Goal: Find specific page/section: Find specific page/section

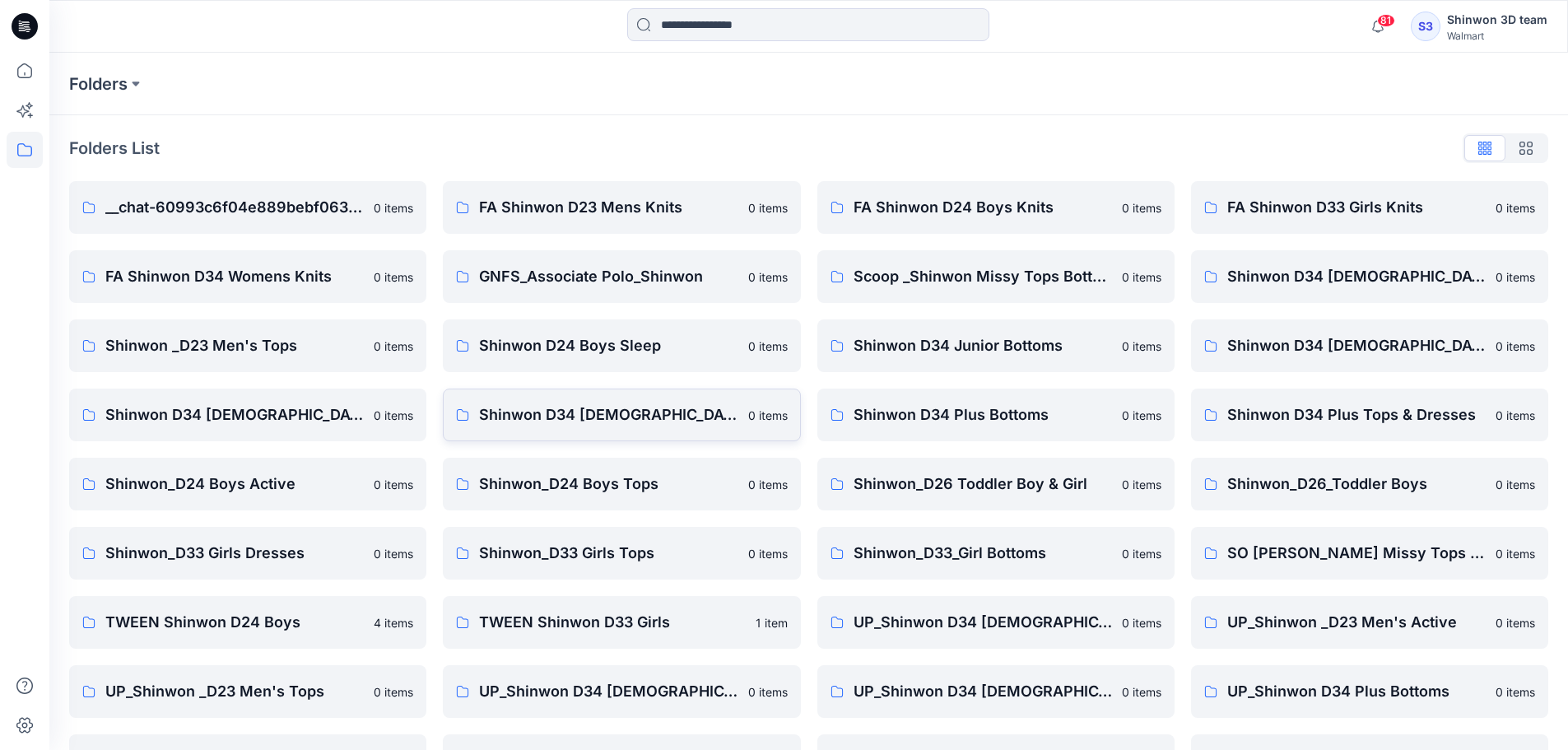
scroll to position [264, 0]
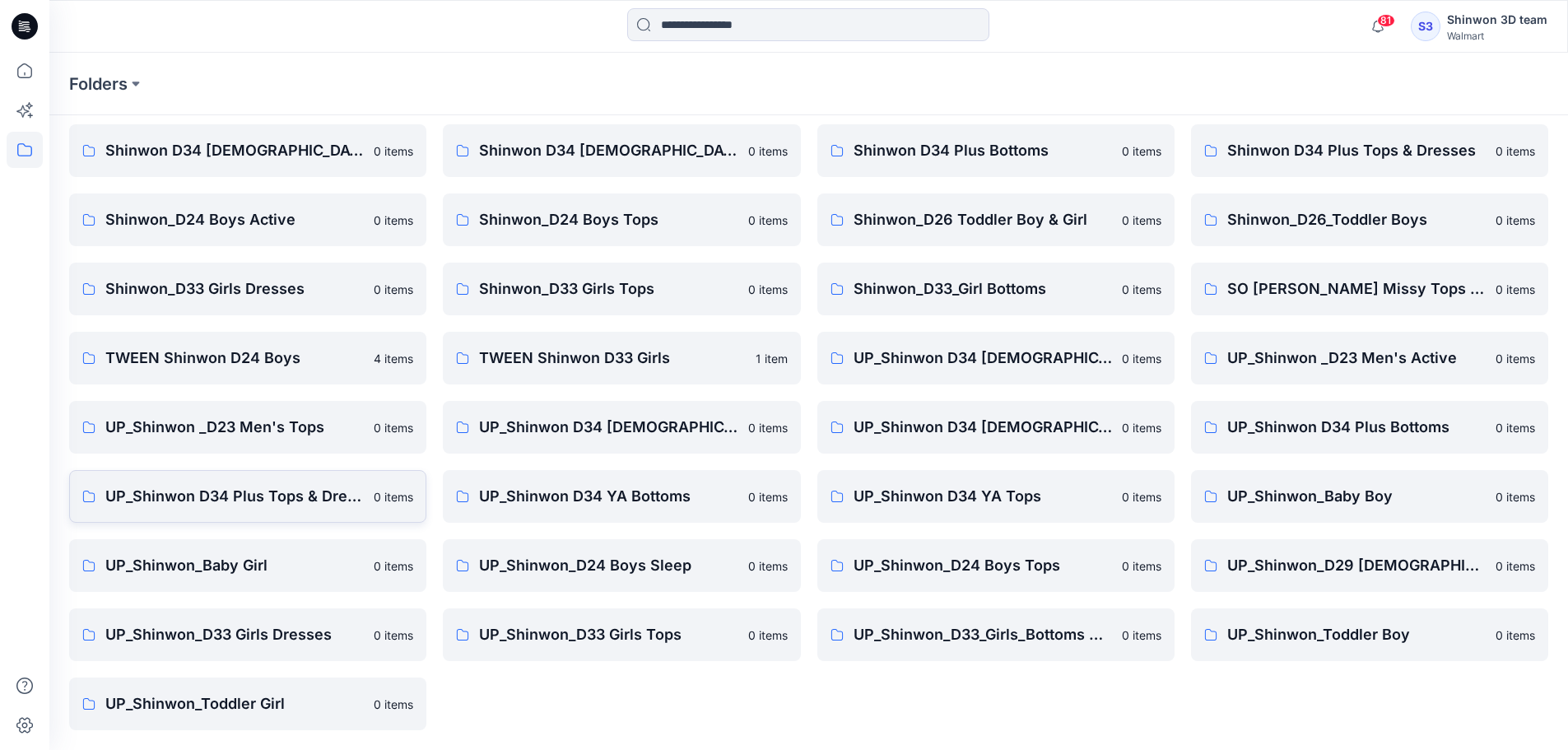
click at [250, 497] on p "UP_Shinwon D34 Plus Tops & Dresses" at bounding box center [234, 497] width 258 height 23
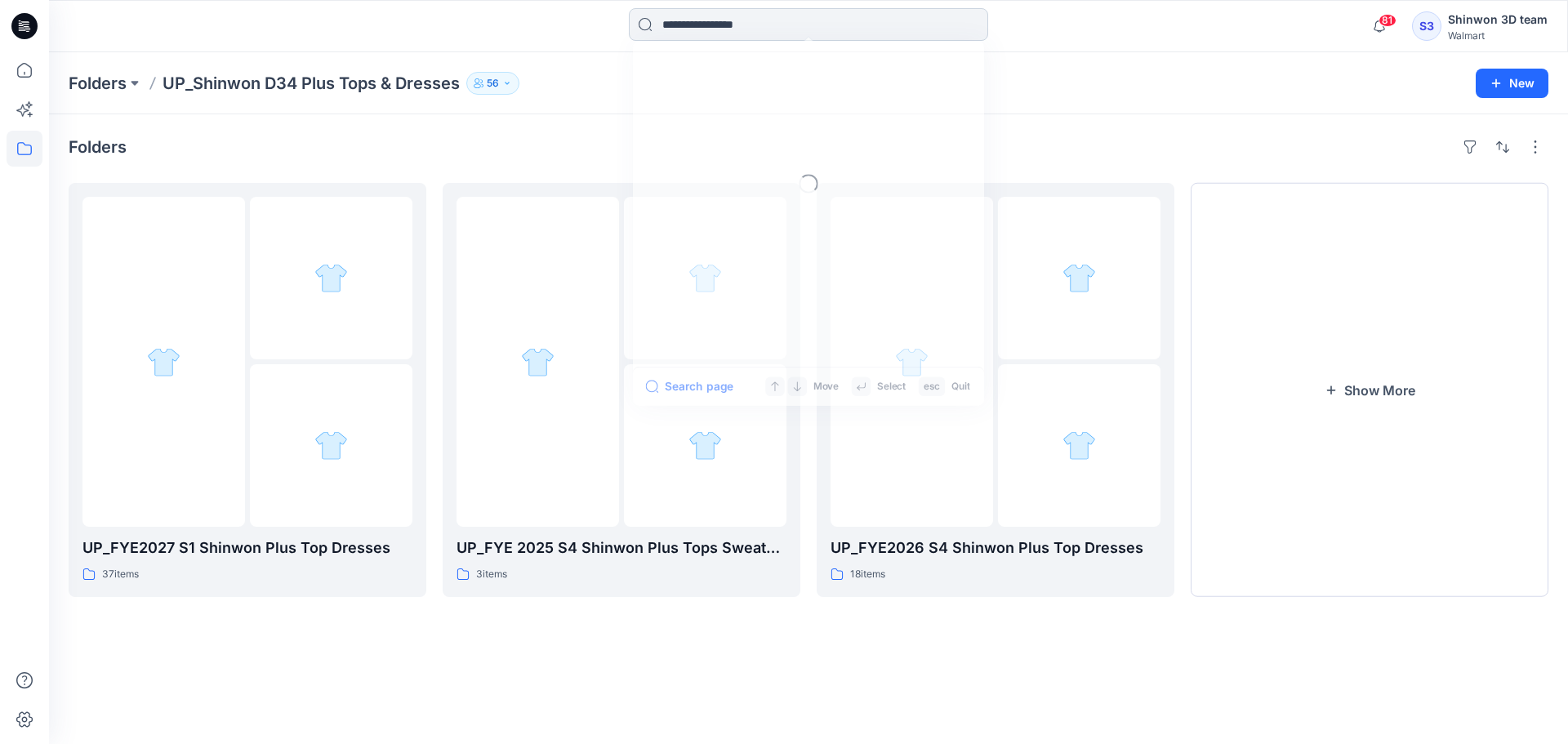
click at [794, 30] on input at bounding box center [809, 25] width 360 height 33
type input "*"
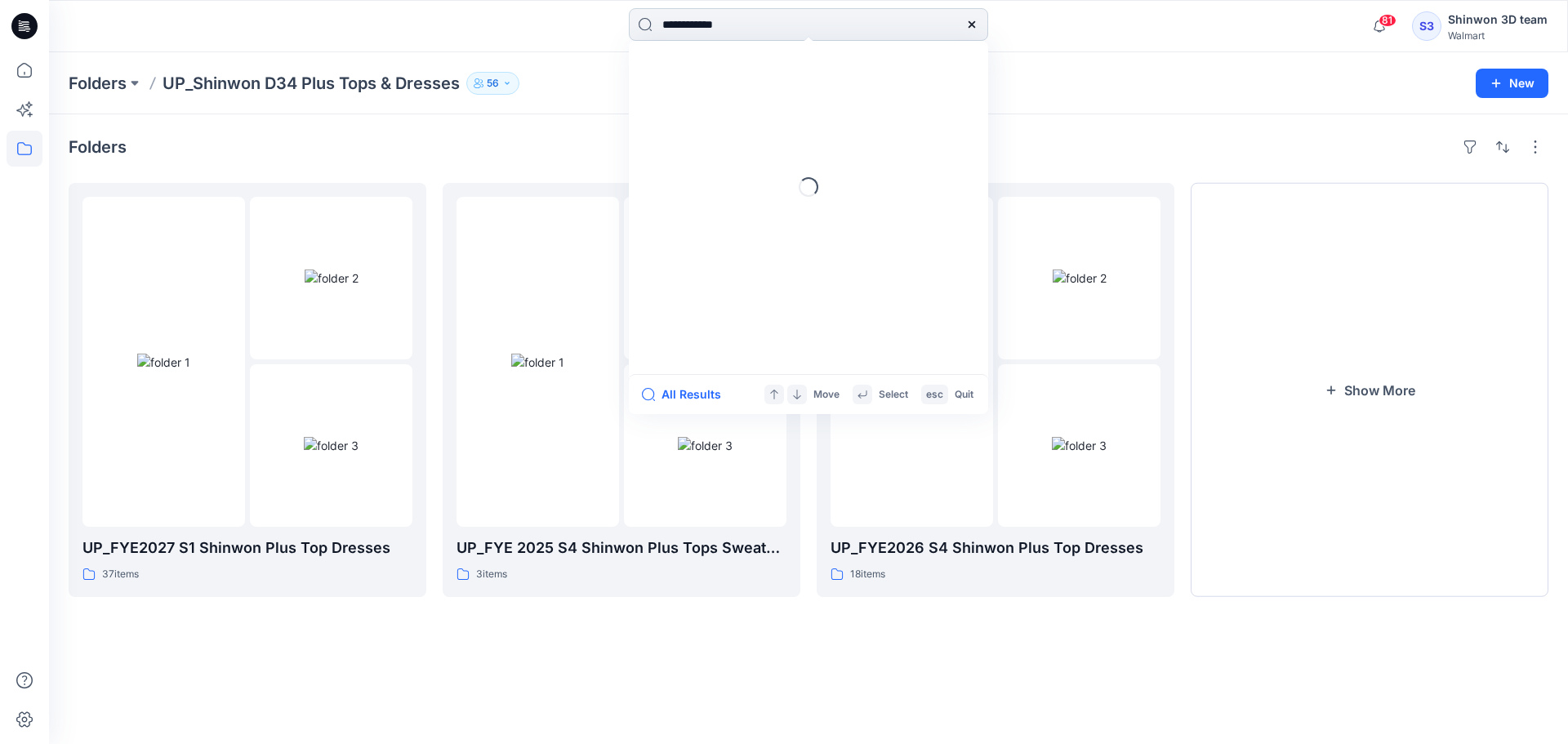
type input "**********"
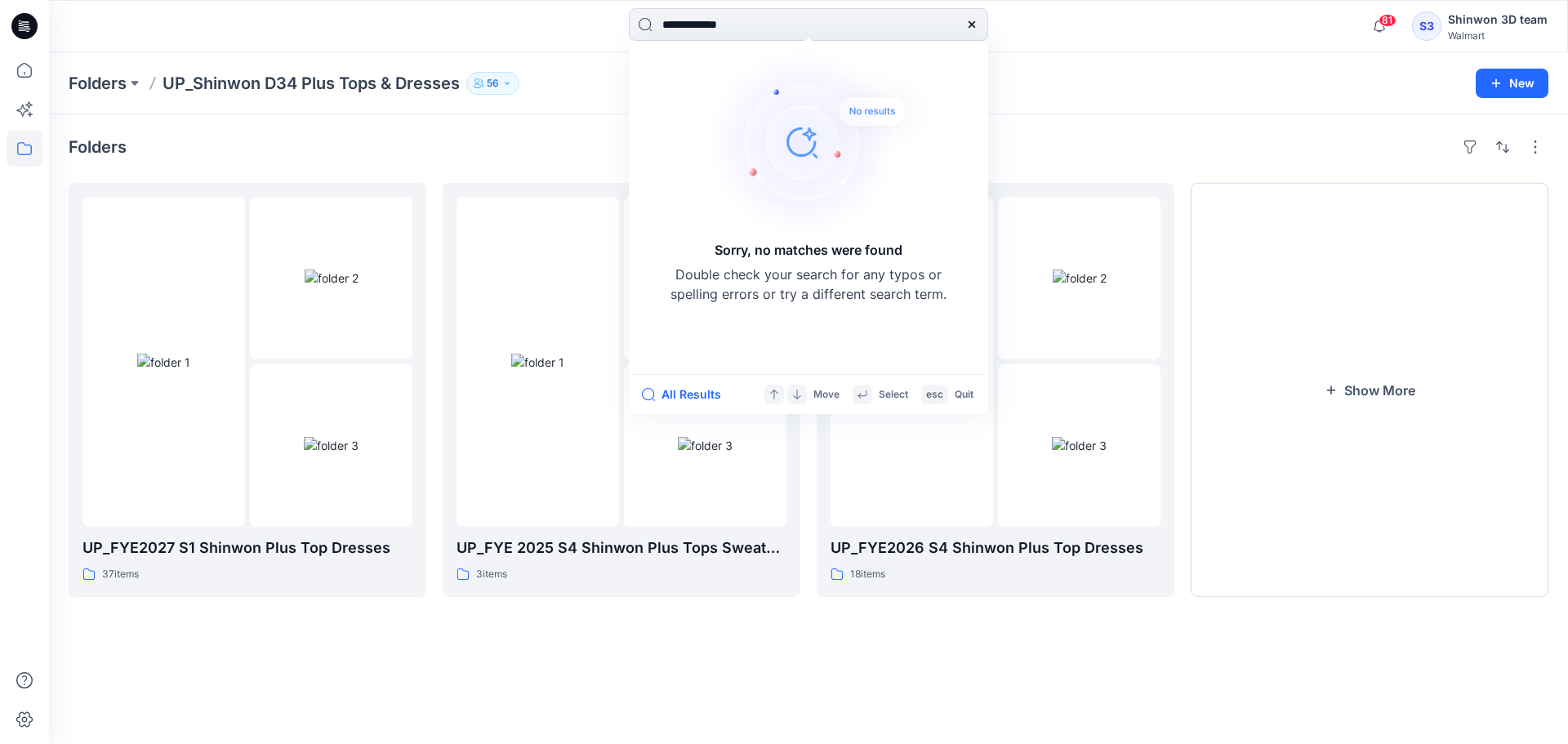
click at [375, 7] on div "**********" at bounding box center [808, 26] width 1519 height 52
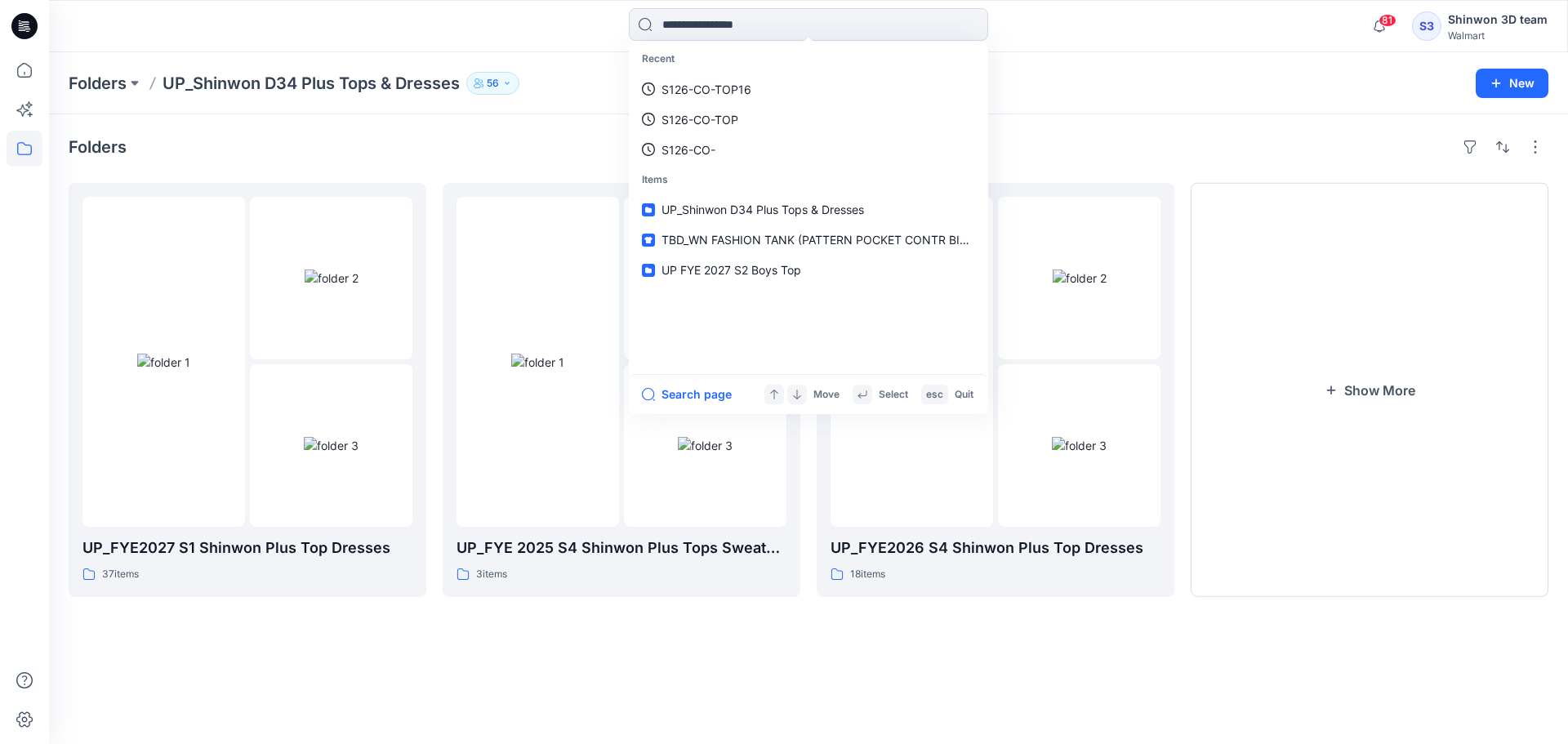
drag, startPoint x: 681, startPoint y: 674, endPoint x: 662, endPoint y: 656, distance: 26.2
click at [683, 672] on div "Folders UP_FYE2027 S1 Shinwon Plus Top Dresses 37 items UP_FYE 2025 S4 Shinwon …" at bounding box center [808, 429] width 1519 height 630
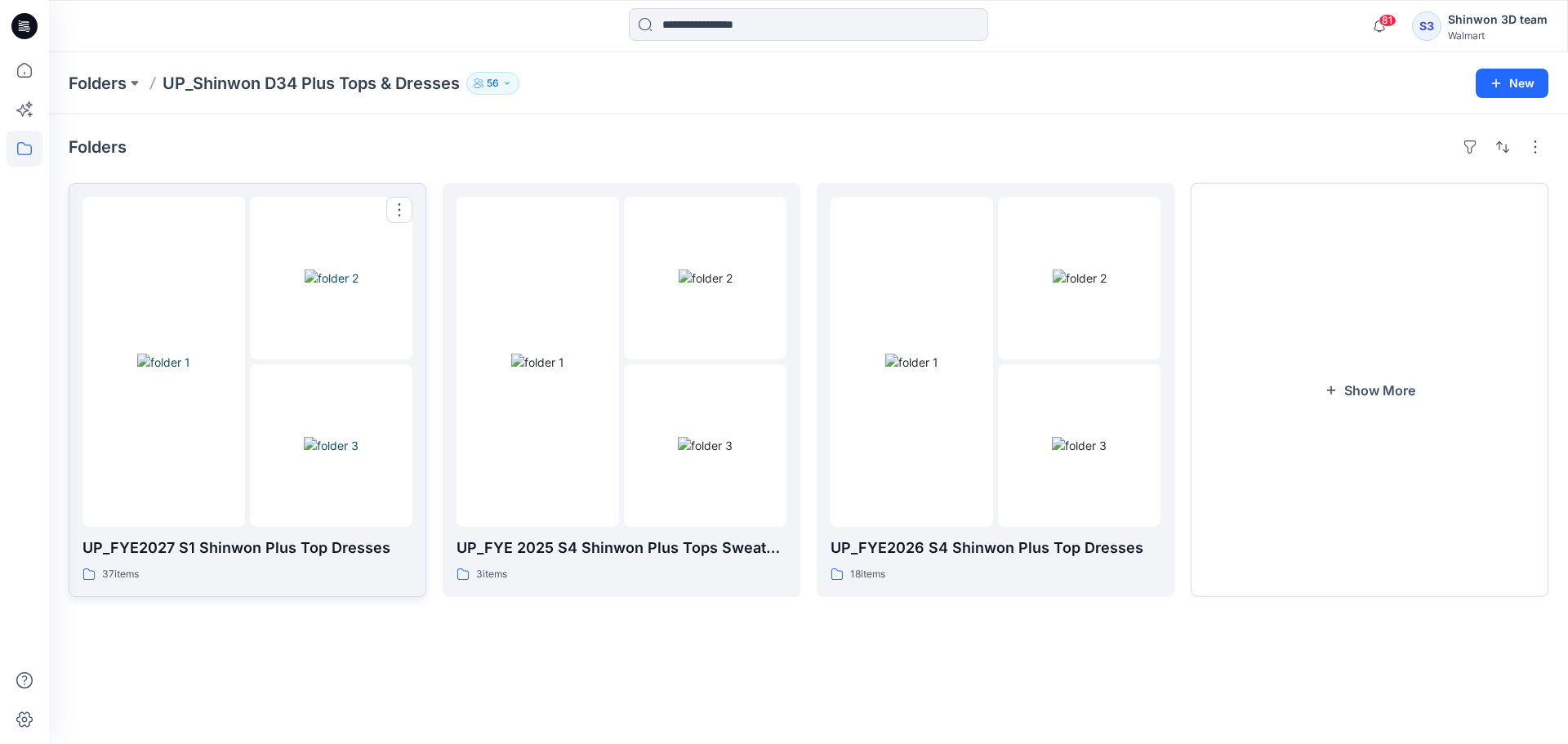
click at [355, 569] on div "37 items" at bounding box center [247, 574] width 330 height 17
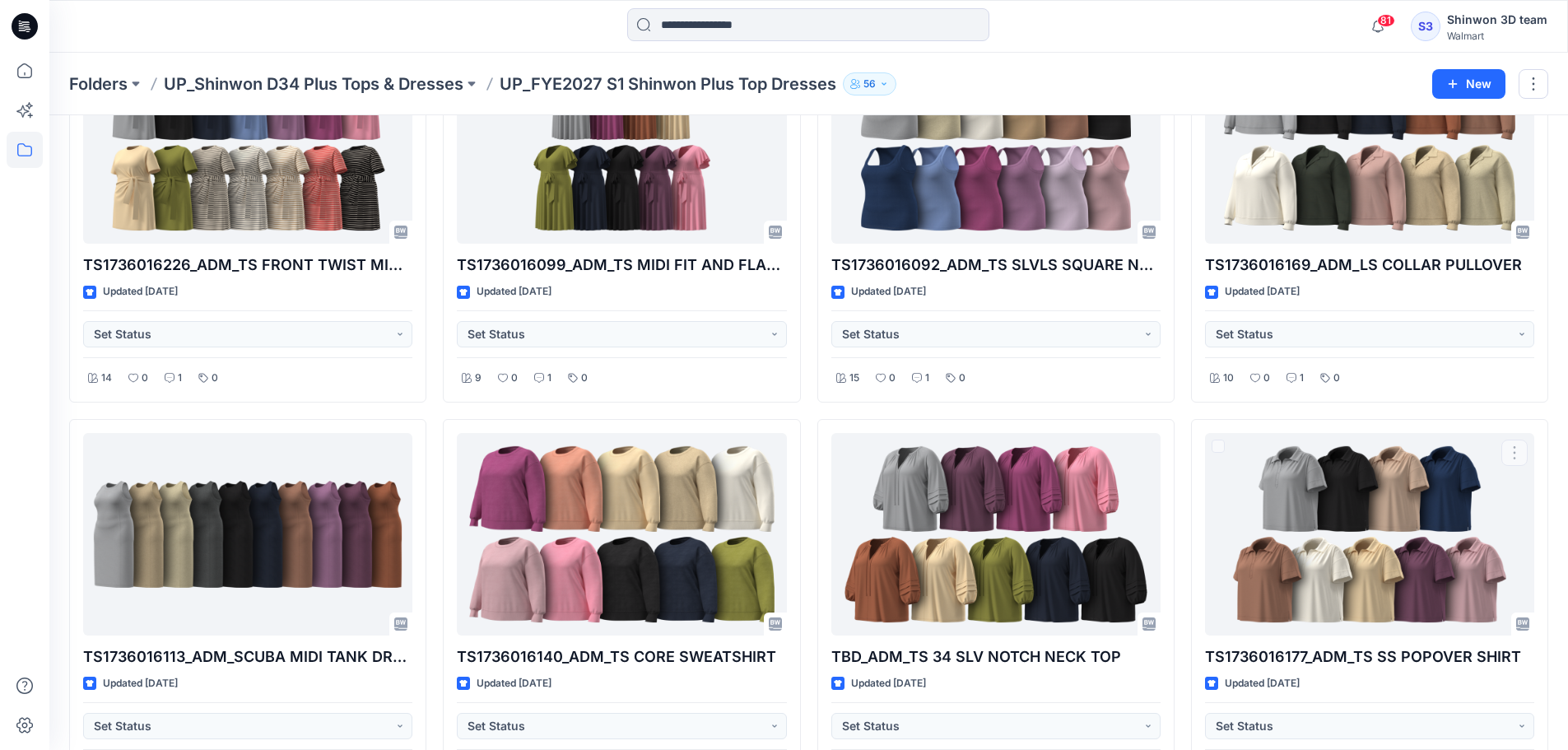
scroll to position [672, 0]
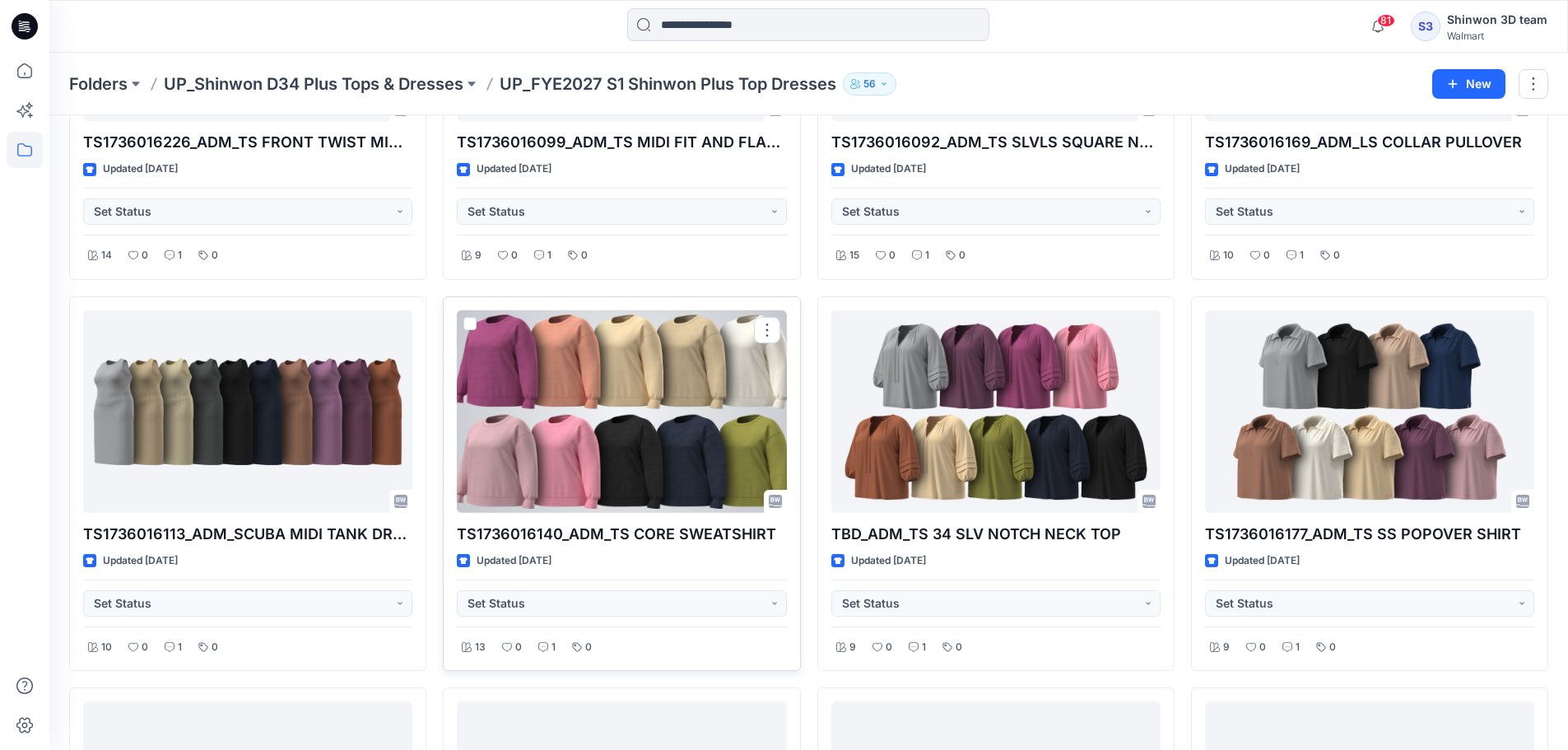
click at [647, 432] on div at bounding box center [621, 412] width 329 height 203
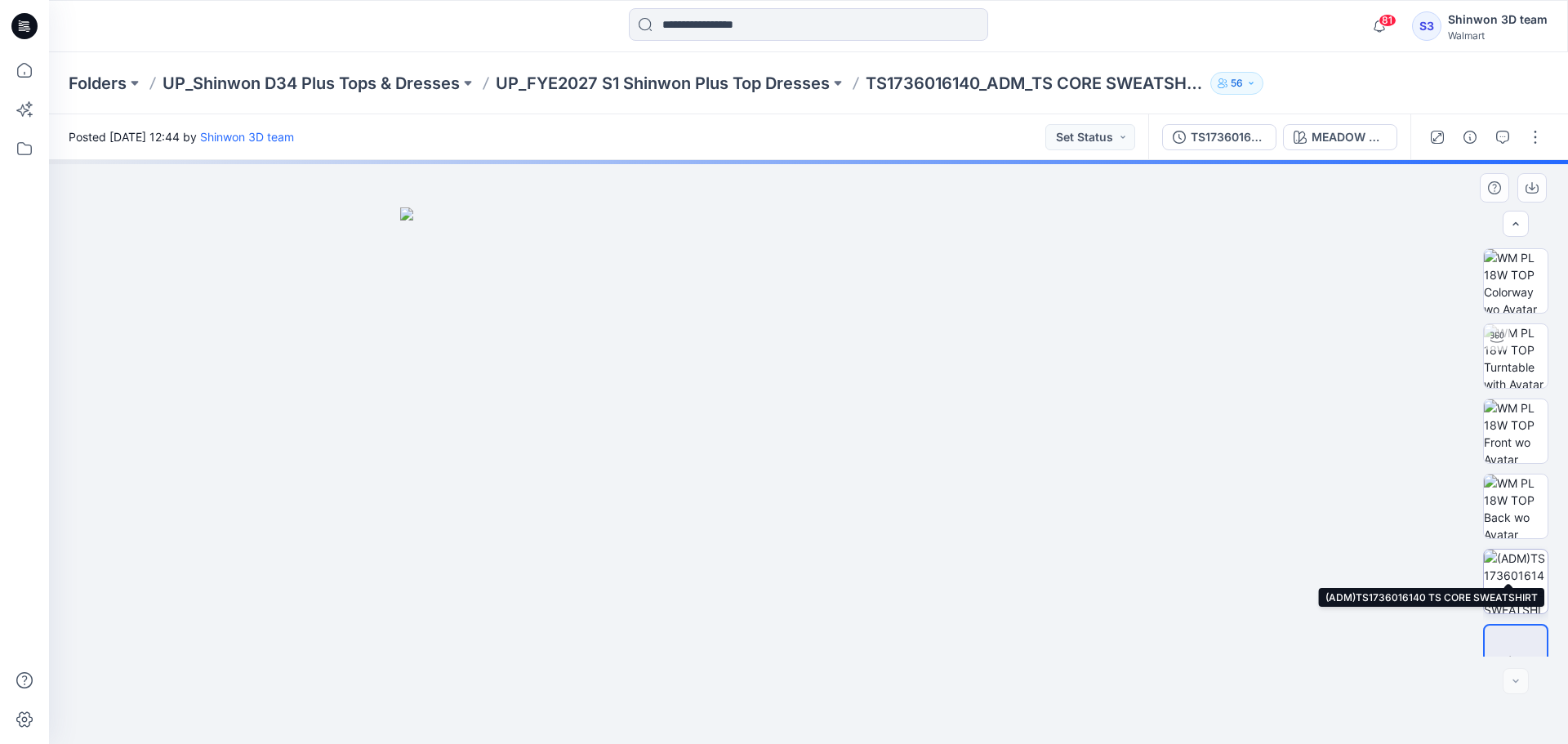
scroll to position [33, 0]
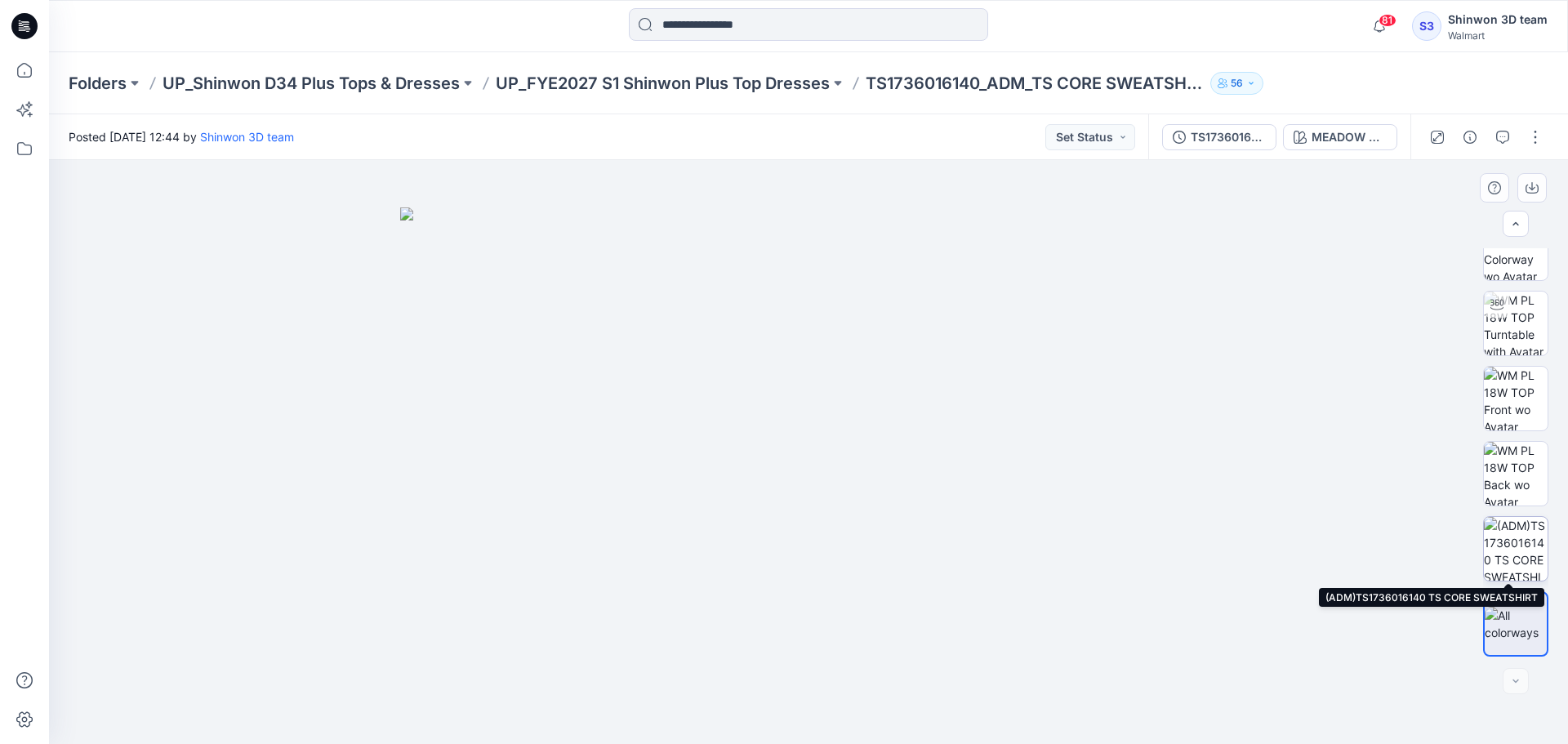
click at [1522, 536] on img at bounding box center [1516, 548] width 64 height 64
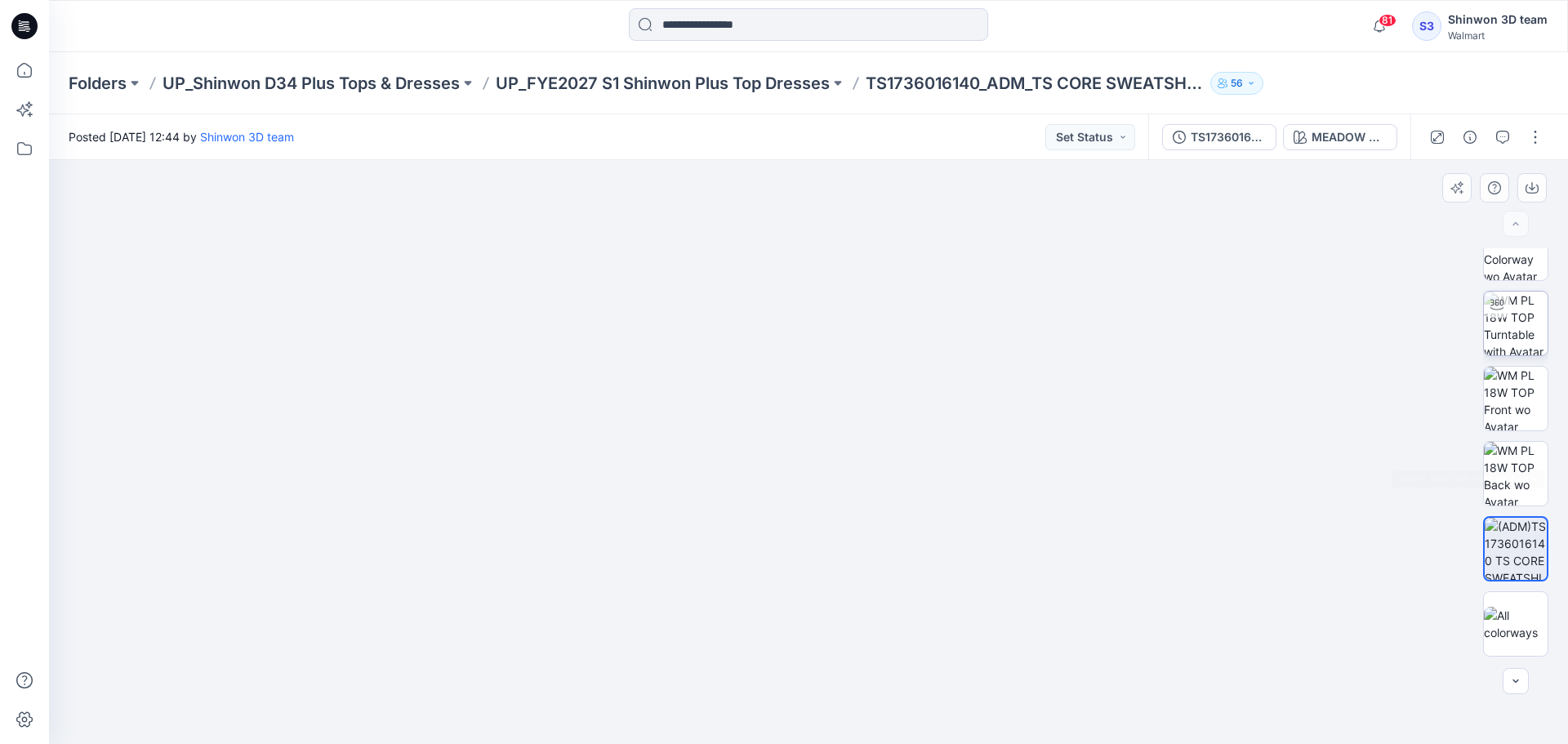
scroll to position [0, 0]
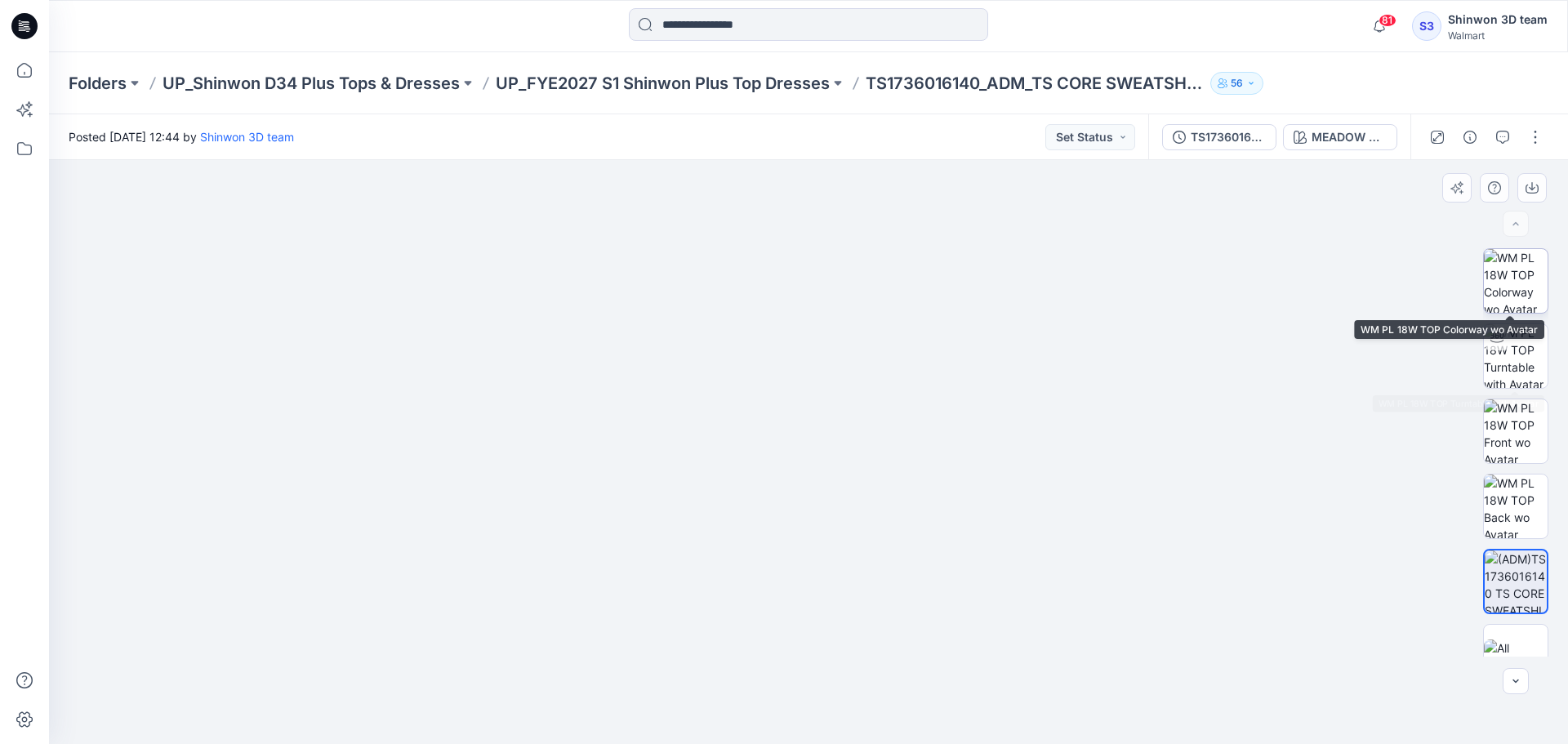
click at [1533, 277] on img at bounding box center [1516, 280] width 64 height 64
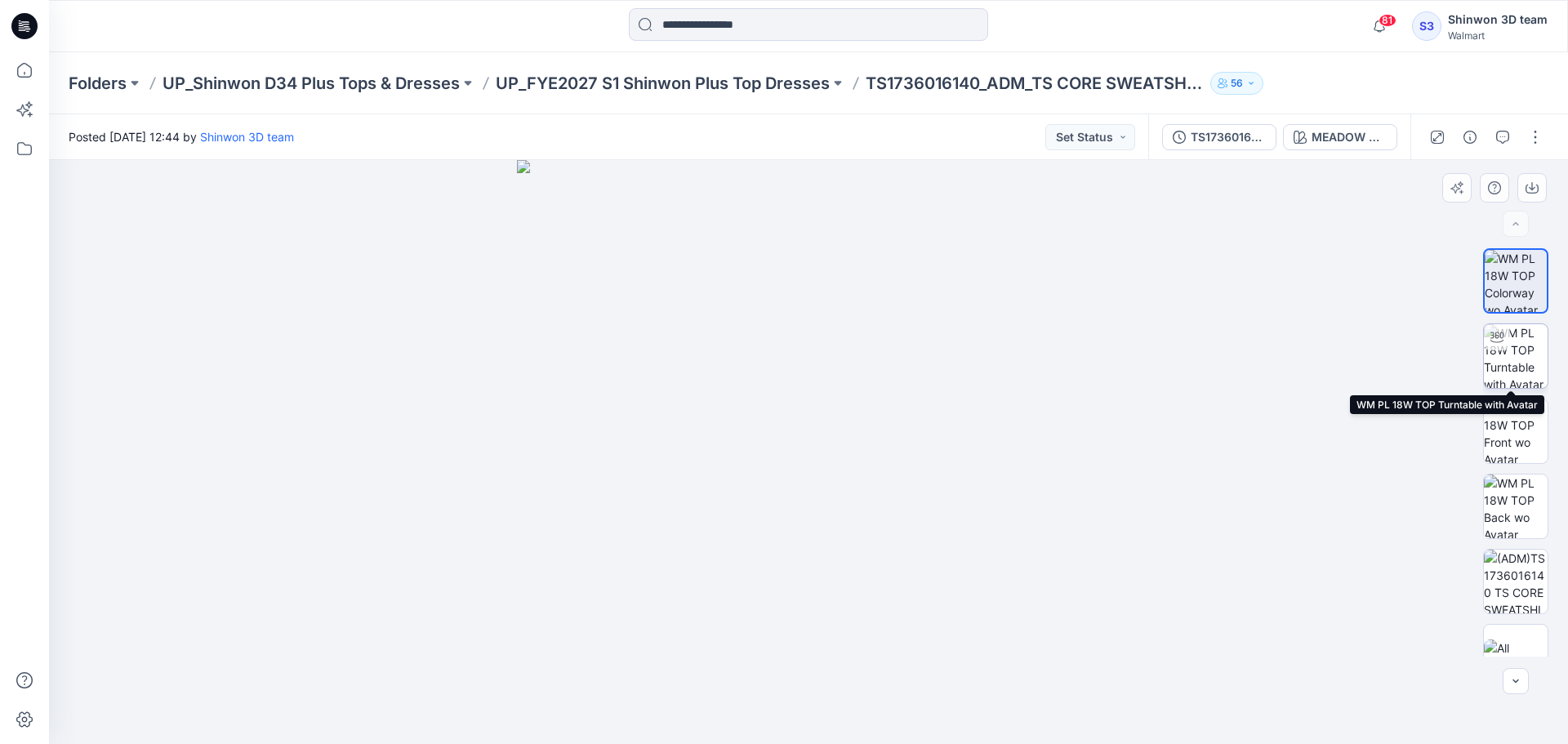
click at [1519, 360] on img at bounding box center [1516, 355] width 64 height 64
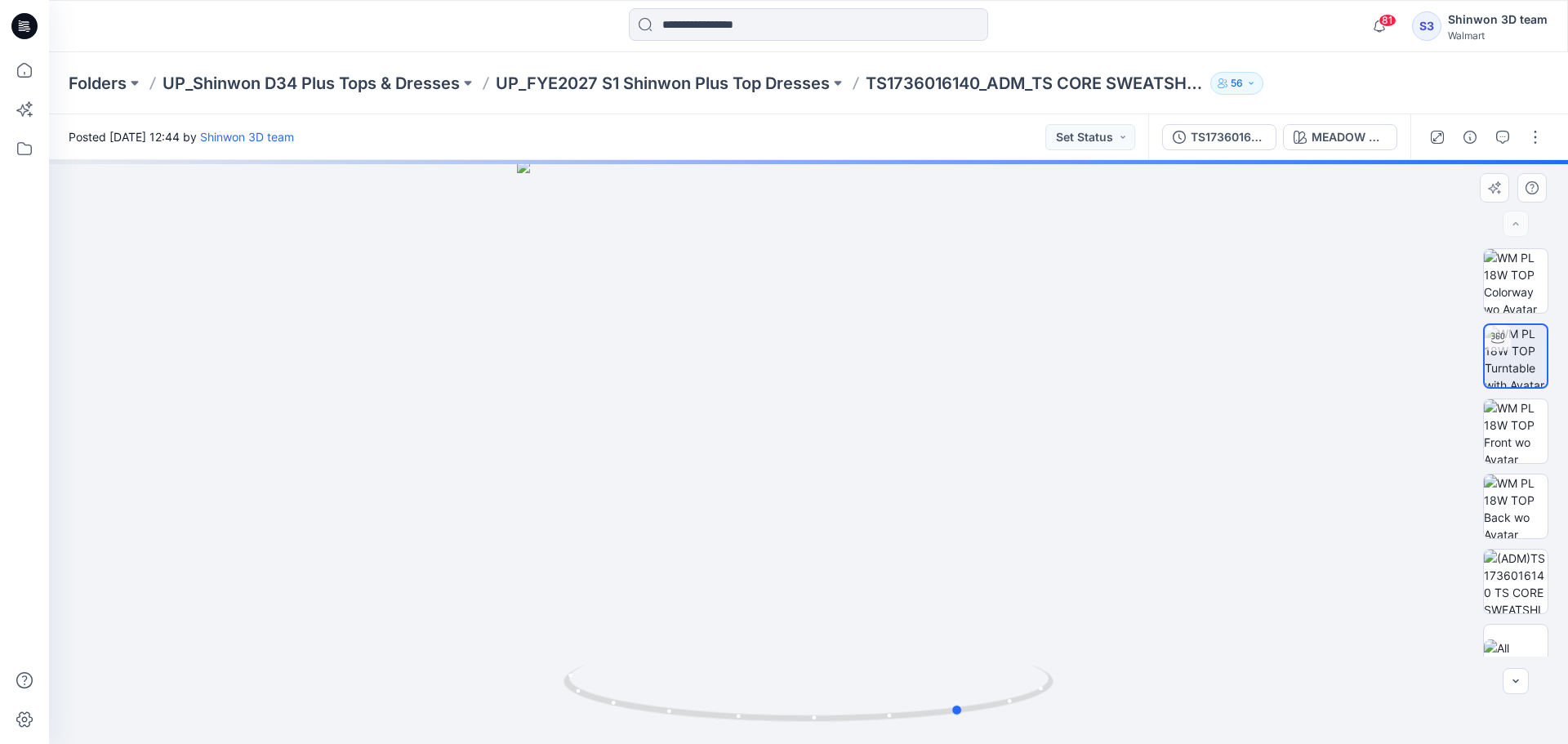
drag, startPoint x: 847, startPoint y: 727, endPoint x: 976, endPoint y: 732, distance: 129.1
click at [976, 732] on div at bounding box center [808, 452] width 1519 height 584
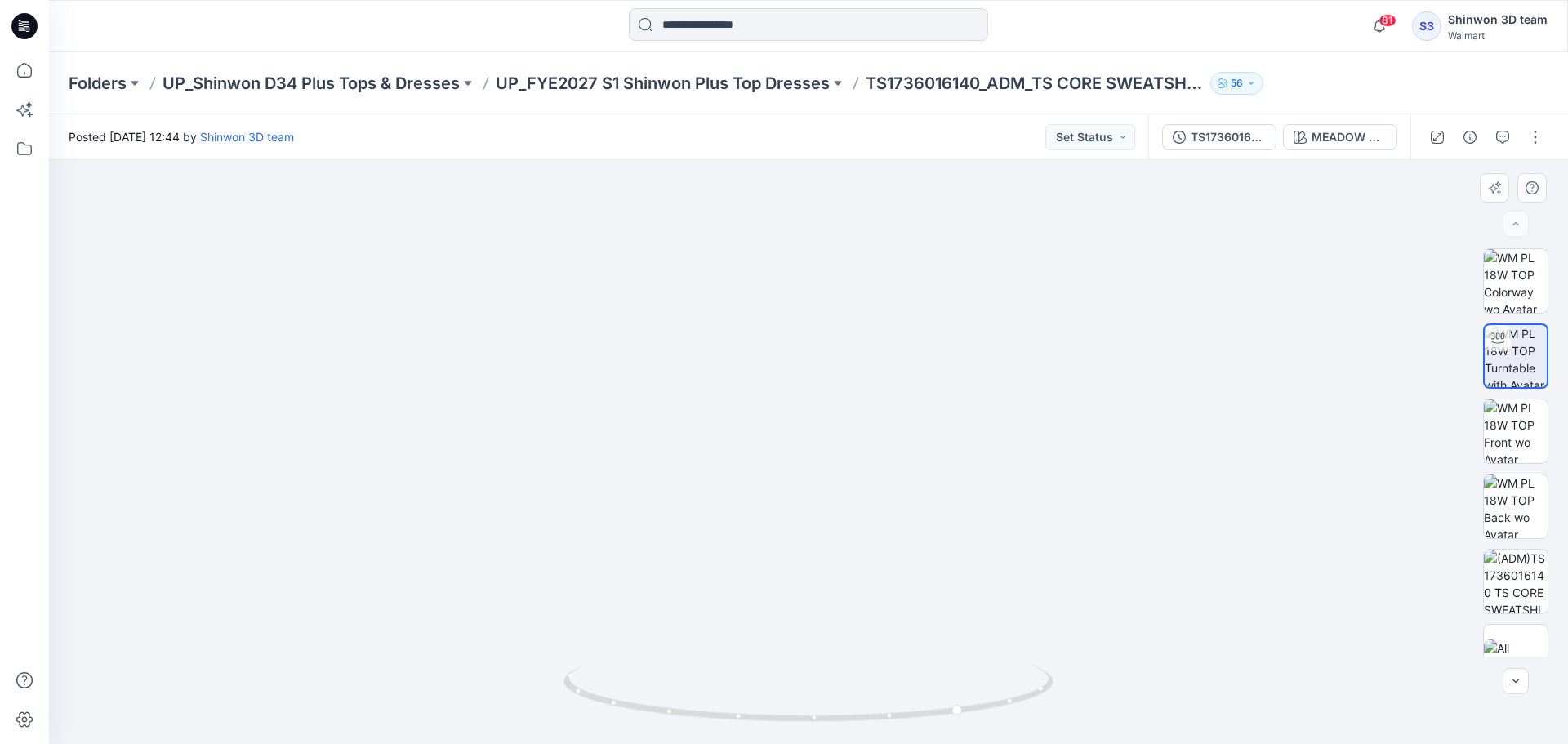
drag, startPoint x: 846, startPoint y: 365, endPoint x: 825, endPoint y: 637, distance: 272.8
click at [828, 427] on img at bounding box center [809, 421] width 896 height 646
drag, startPoint x: 823, startPoint y: 724, endPoint x: 729, endPoint y: 730, distance: 94.2
click at [729, 730] on div at bounding box center [809, 703] width 490 height 82
